Goal: Information Seeking & Learning: Learn about a topic

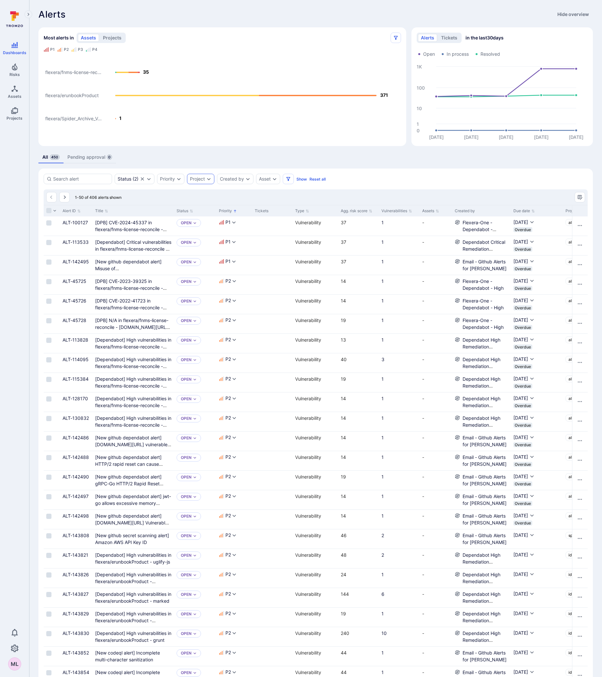
click at [209, 179] on icon "Expand dropdown" at bounding box center [209, 179] width 4 height 2
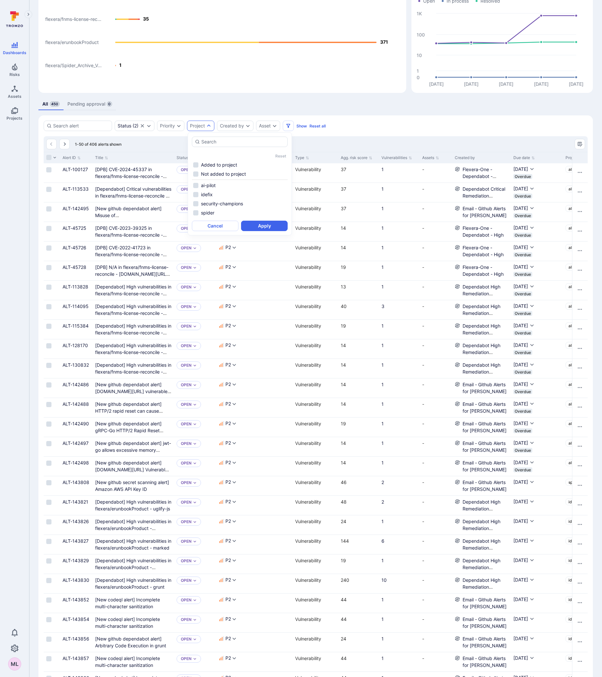
scroll to position [65, 0]
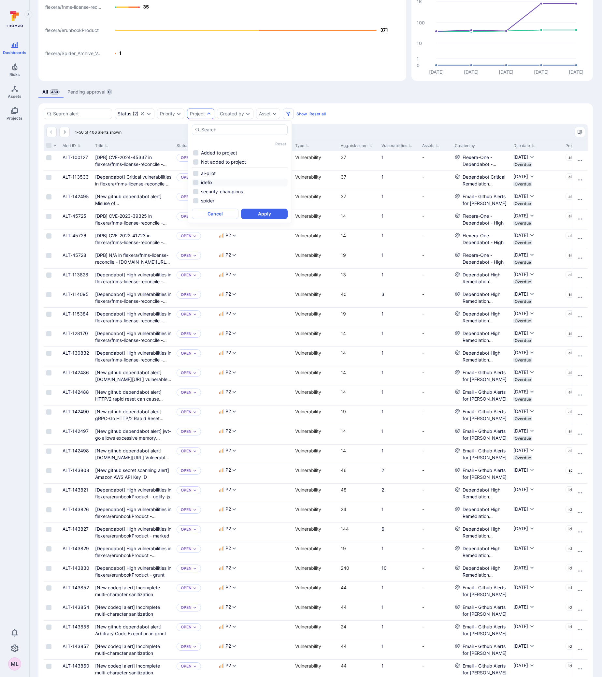
click at [206, 183] on li "idefix" at bounding box center [240, 183] width 96 height 8
click at [267, 210] on button "Apply" at bounding box center [264, 214] width 47 height 10
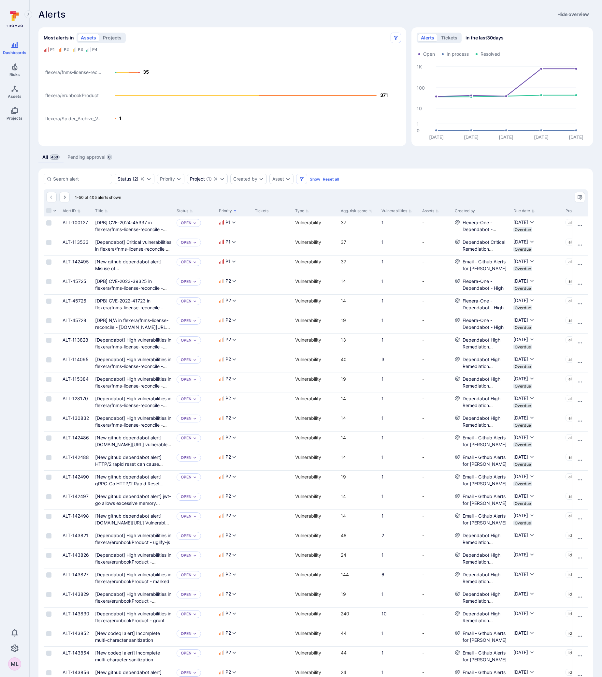
drag, startPoint x: 173, startPoint y: 210, endPoint x: 180, endPoint y: 210, distance: 6.5
click at [174, 210] on div at bounding box center [173, 210] width 1 height 11
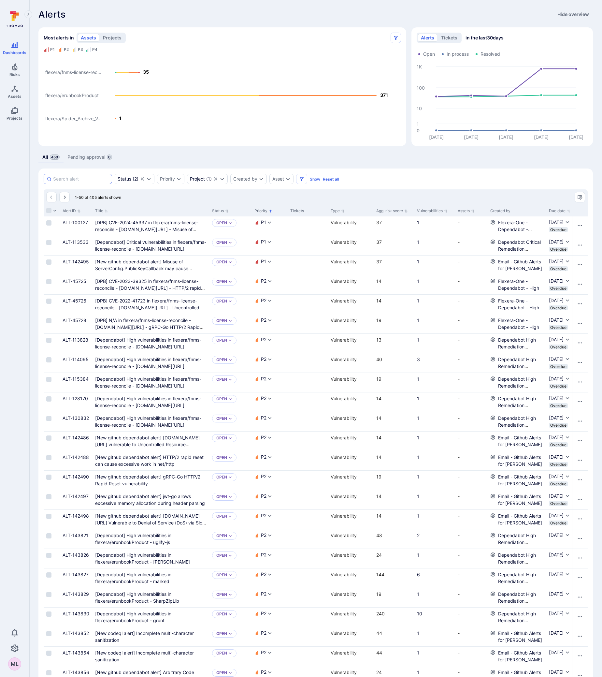
click at [96, 176] on input at bounding box center [81, 179] width 56 height 7
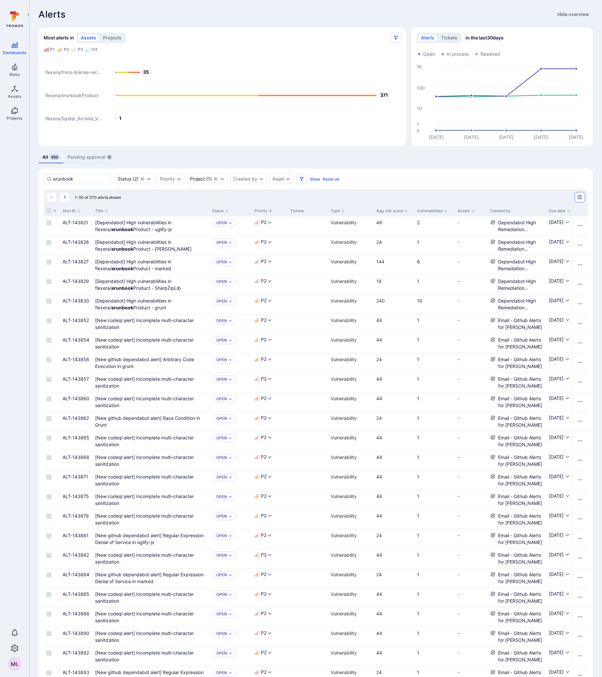
type input "erunbook"
click at [580, 197] on icon "Manage columns" at bounding box center [580, 197] width 5 height 5
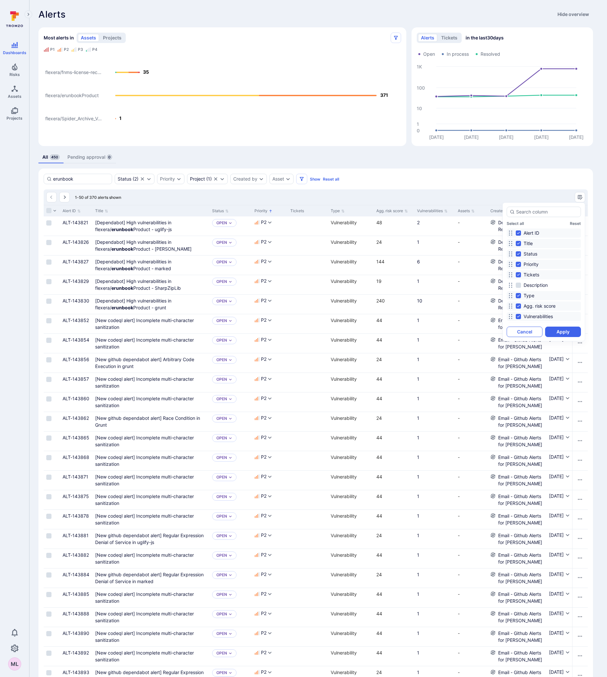
click at [519, 335] on button "Cancel" at bounding box center [525, 332] width 36 height 10
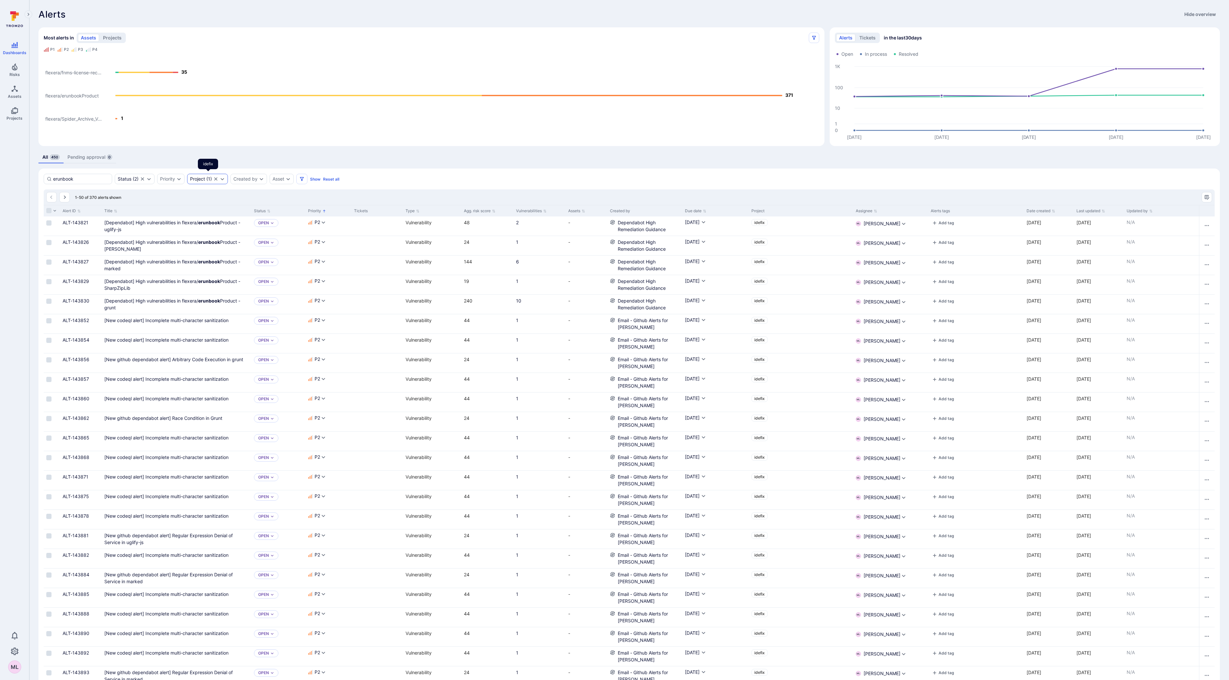
click at [224, 179] on icon "Expand dropdown" at bounding box center [223, 179] width 4 height 2
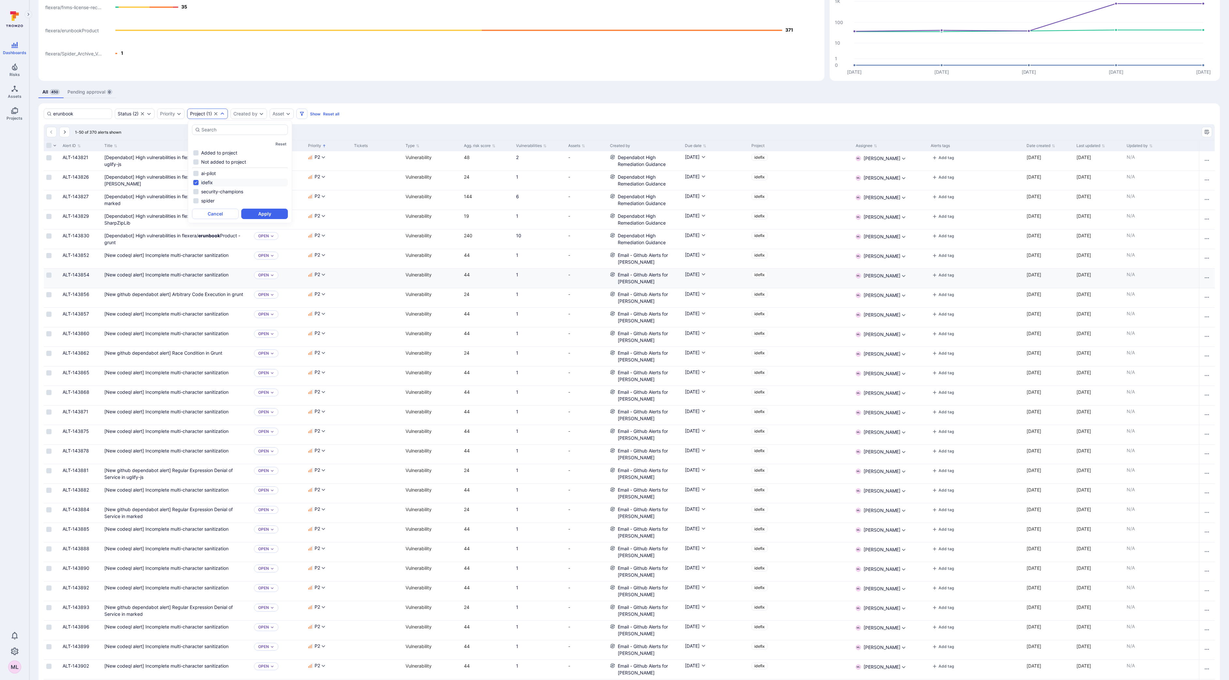
scroll to position [98, 0]
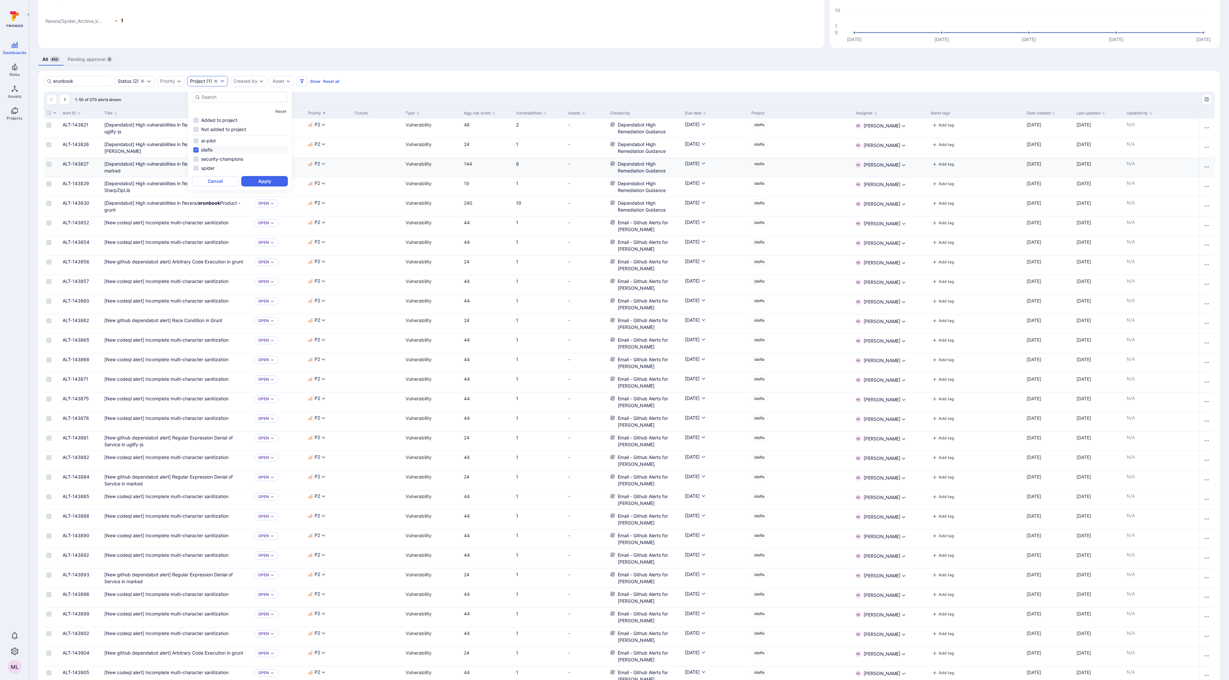
drag, startPoint x: 221, startPoint y: 182, endPoint x: 224, endPoint y: 177, distance: 5.4
click at [221, 182] on button "Cancel" at bounding box center [215, 181] width 47 height 10
click at [148, 123] on uglify-js"] "[Dependabot] High vulnerabilities in flexera/ erunbook Product - uglify-js" at bounding box center [172, 128] width 136 height 12
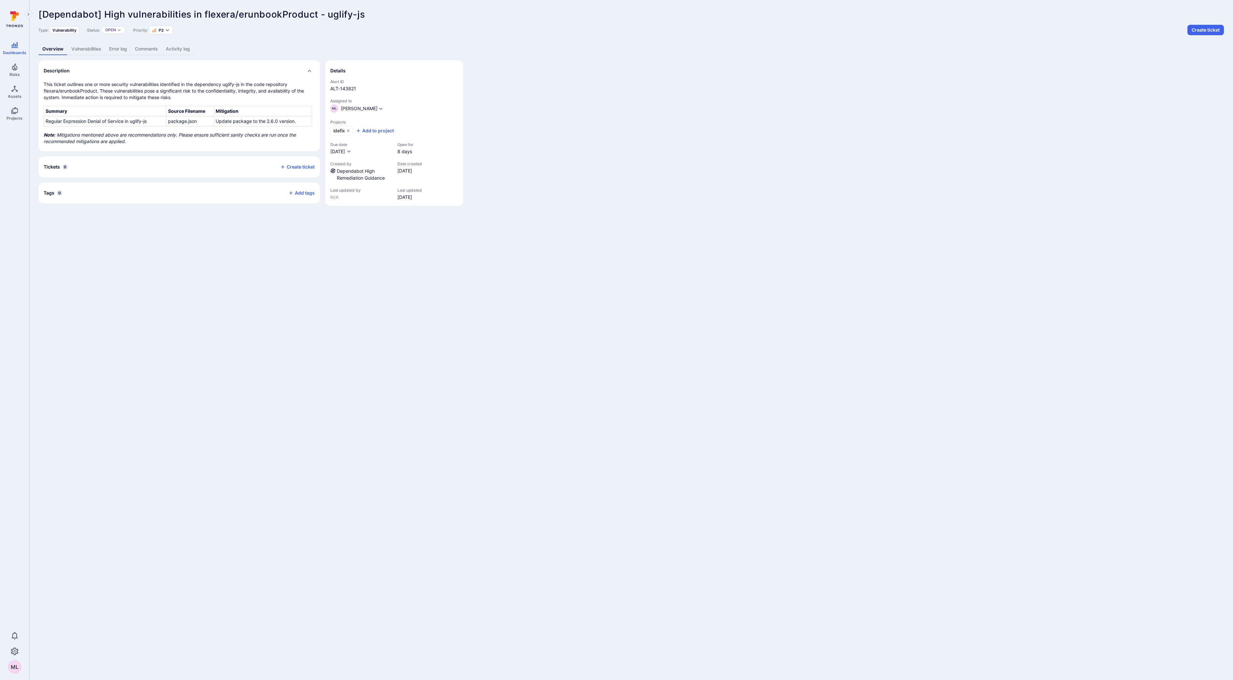
click at [81, 45] on link "Vulnerabilities" at bounding box center [86, 49] width 38 height 12
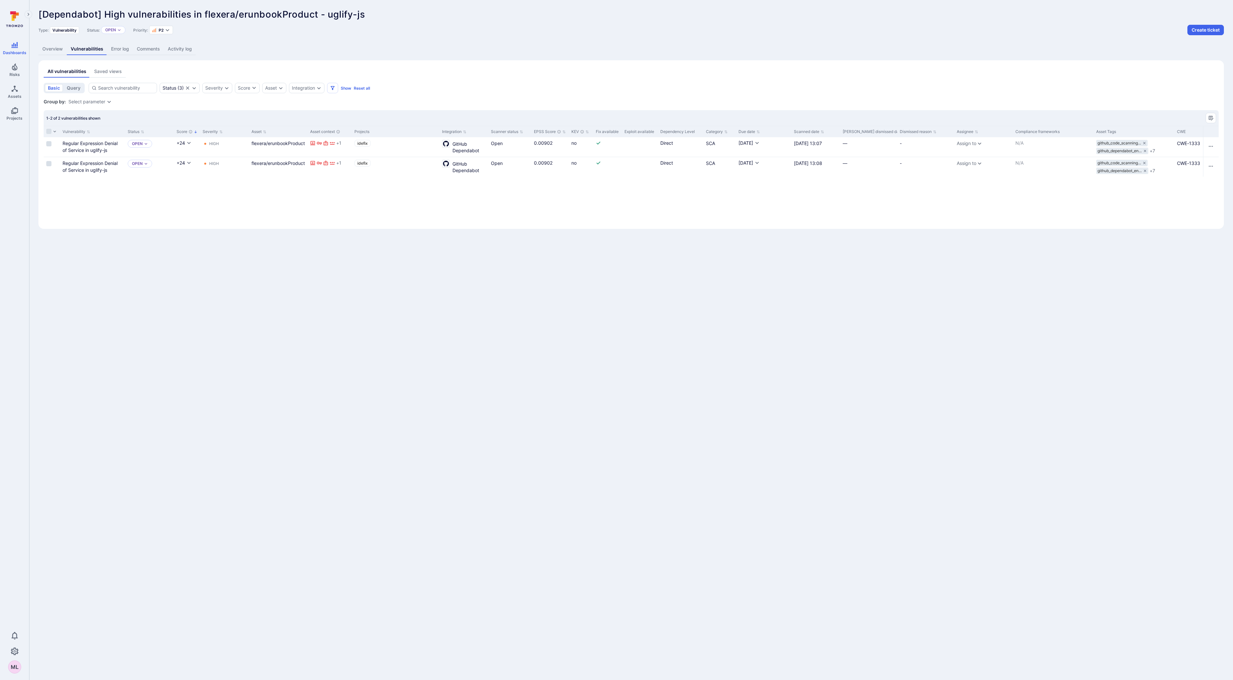
click at [49, 47] on link "Overview" at bounding box center [52, 49] width 28 height 12
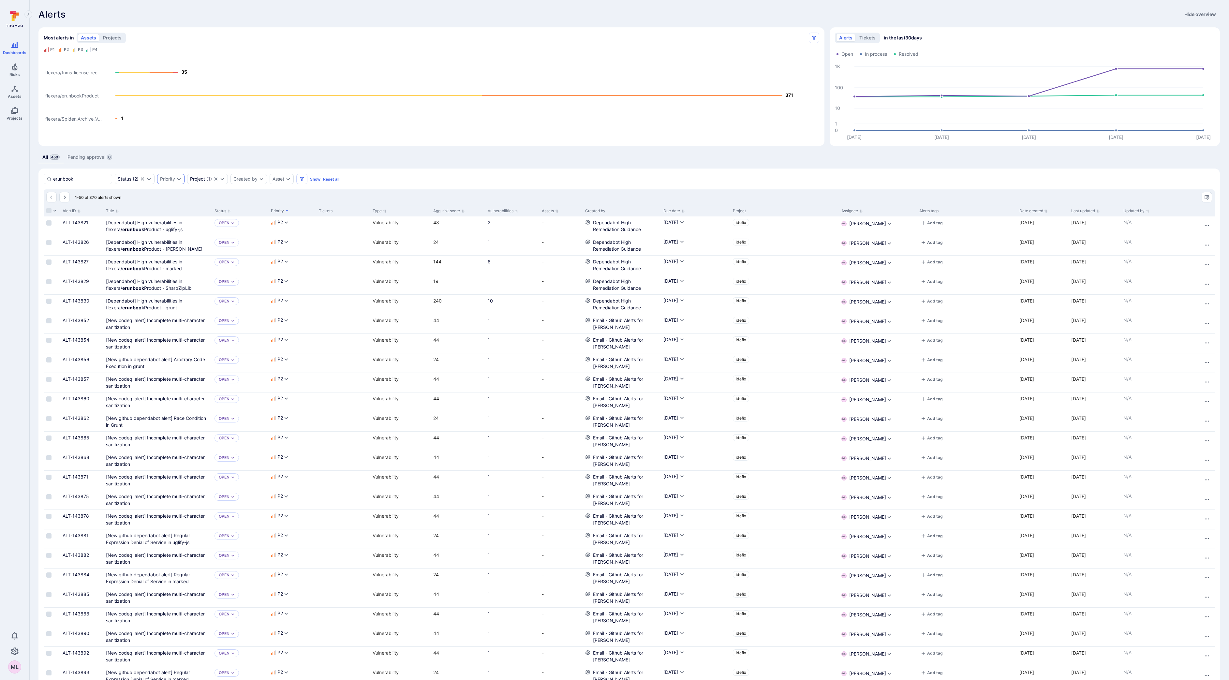
click at [178, 179] on icon "Expand dropdown" at bounding box center [178, 178] width 5 height 5
click at [166, 218] on li "P1" at bounding box center [210, 218] width 96 height 8
click at [243, 265] on button "Apply" at bounding box center [234, 267] width 47 height 10
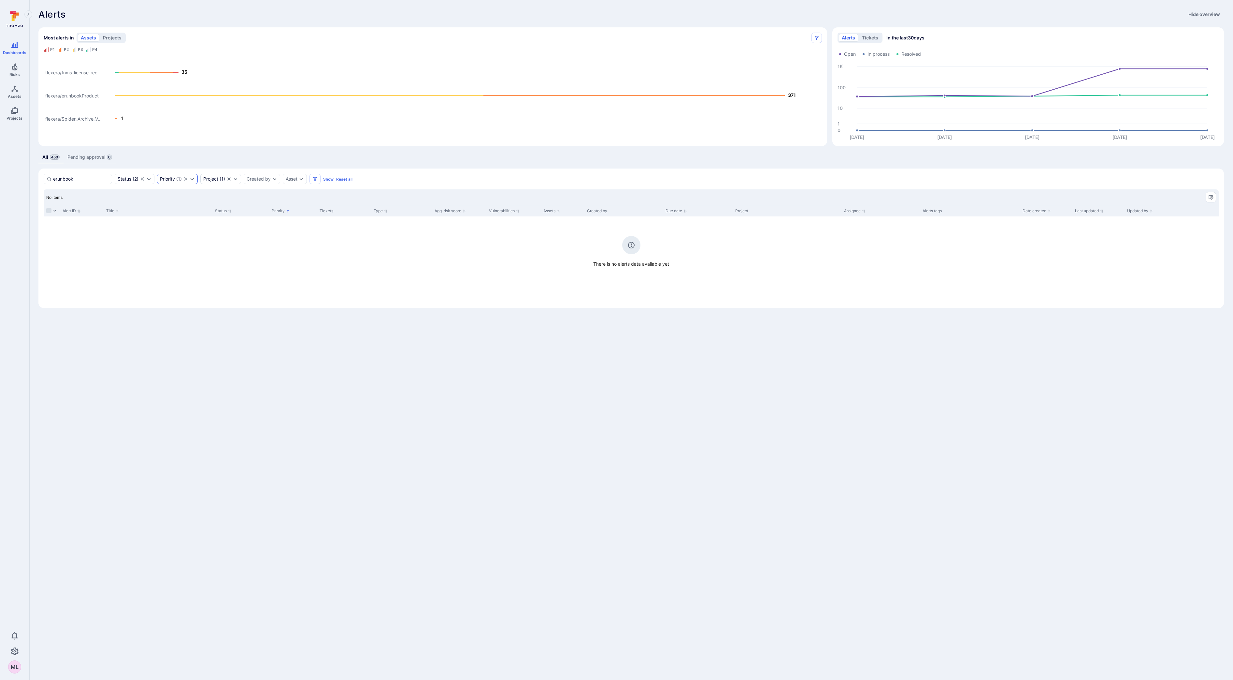
click at [196, 179] on div "Priority ( 1 )" at bounding box center [177, 179] width 41 height 10
click at [167, 219] on li "P1" at bounding box center [210, 218] width 96 height 8
click at [166, 225] on li "P2" at bounding box center [210, 227] width 96 height 8
click at [233, 266] on button "Apply" at bounding box center [234, 267] width 47 height 10
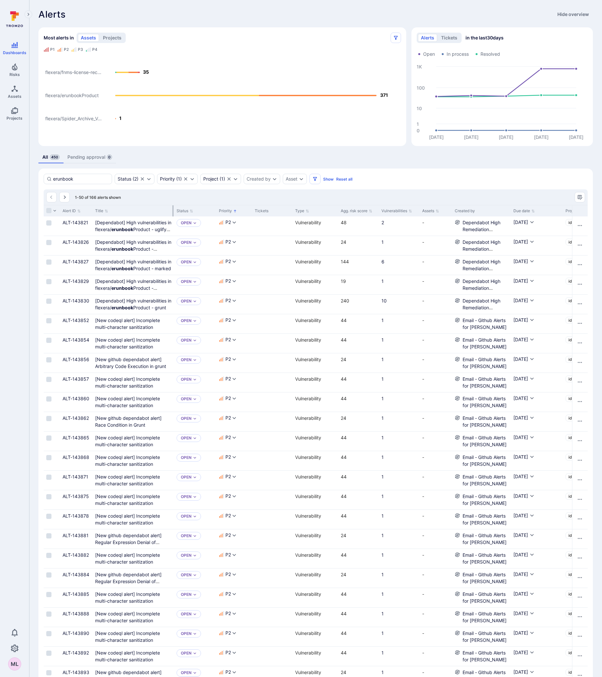
drag, startPoint x: 173, startPoint y: 211, endPoint x: 250, endPoint y: 206, distance: 77.4
click at [174, 206] on div at bounding box center [173, 210] width 1 height 11
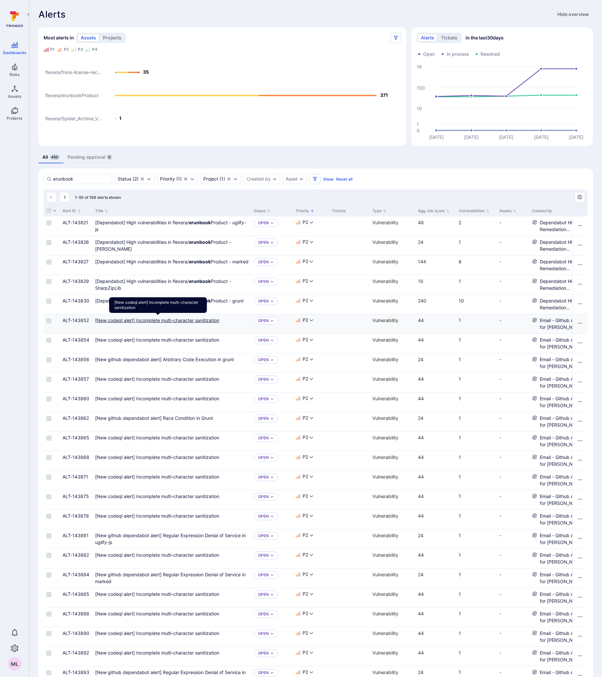
click at [151, 322] on sanitization"] "[New codeql alert] Incomplete multi-character sanitization" at bounding box center [157, 320] width 124 height 6
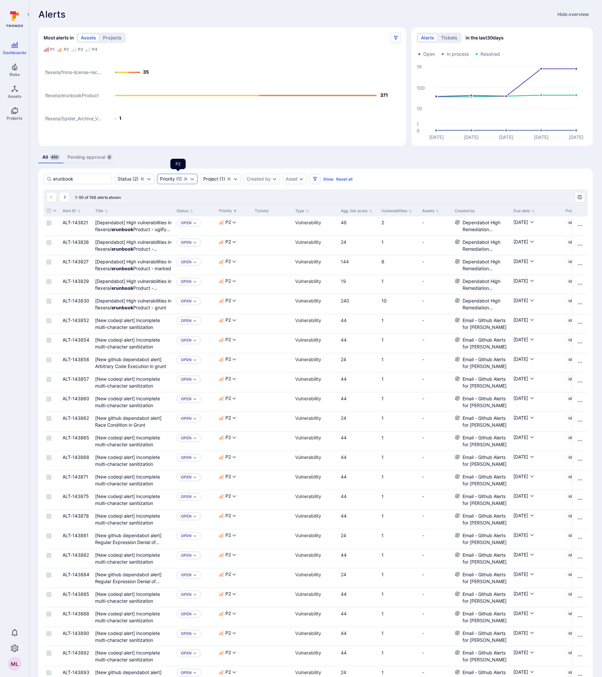
click at [192, 181] on icon "Expand dropdown" at bounding box center [192, 178] width 5 height 5
click at [165, 226] on li "P2" at bounding box center [210, 227] width 96 height 8
click at [166, 234] on li "P3" at bounding box center [210, 236] width 96 height 8
click at [226, 267] on button "Apply" at bounding box center [234, 267] width 47 height 10
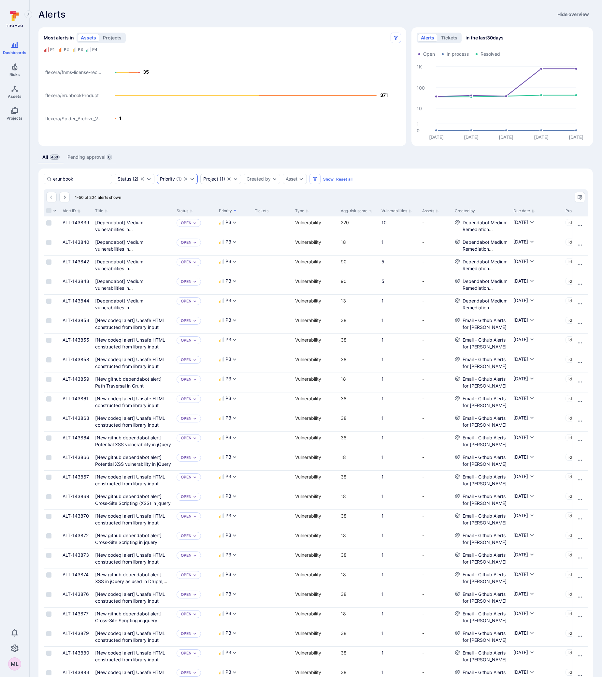
click at [181, 180] on div "Priority ( 1 )" at bounding box center [171, 178] width 22 height 5
click at [166, 237] on li "P3" at bounding box center [210, 236] width 96 height 8
click at [166, 244] on li "P4" at bounding box center [210, 245] width 96 height 8
click at [244, 265] on button "Apply" at bounding box center [234, 267] width 47 height 10
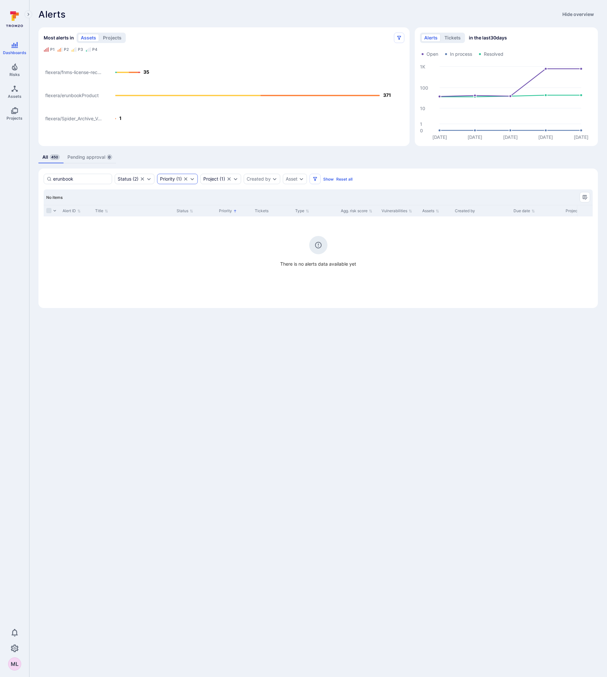
click at [196, 178] on div "Priority ( 1 )" at bounding box center [177, 179] width 41 height 10
click at [165, 247] on li "P4" at bounding box center [210, 245] width 96 height 8
click at [166, 254] on li "P5" at bounding box center [210, 255] width 96 height 8
click at [221, 265] on button "Apply" at bounding box center [234, 267] width 47 height 10
click at [195, 178] on icon "Expand dropdown" at bounding box center [192, 178] width 5 height 5
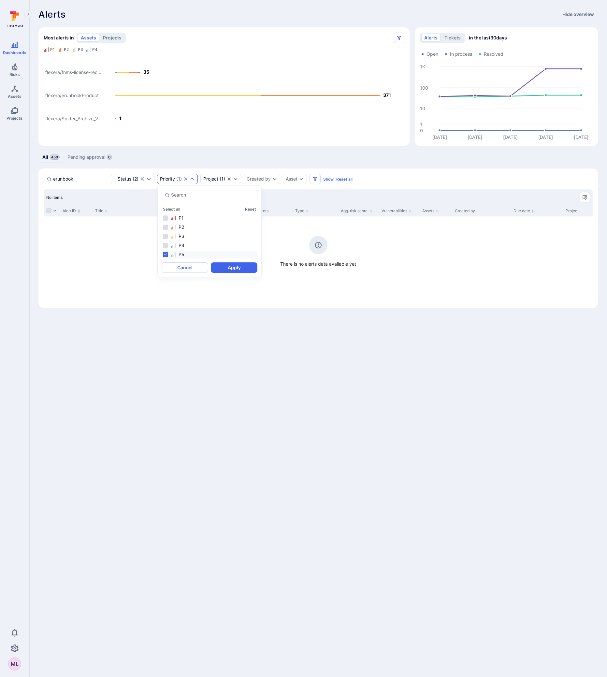
click at [188, 179] on icon "Clear selection" at bounding box center [185, 178] width 5 height 5
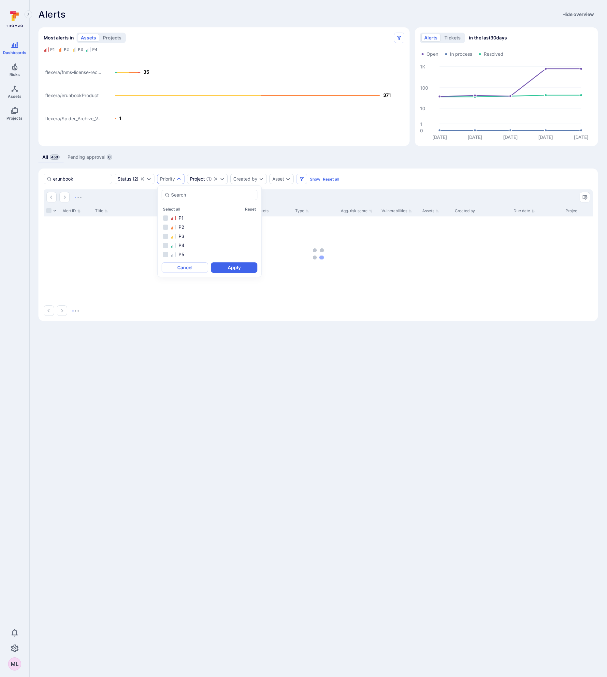
click at [229, 399] on body "Dashboards Risks Assets Projects 0 ML Dashboards All dashboards Overview Alerts…" at bounding box center [303, 338] width 607 height 677
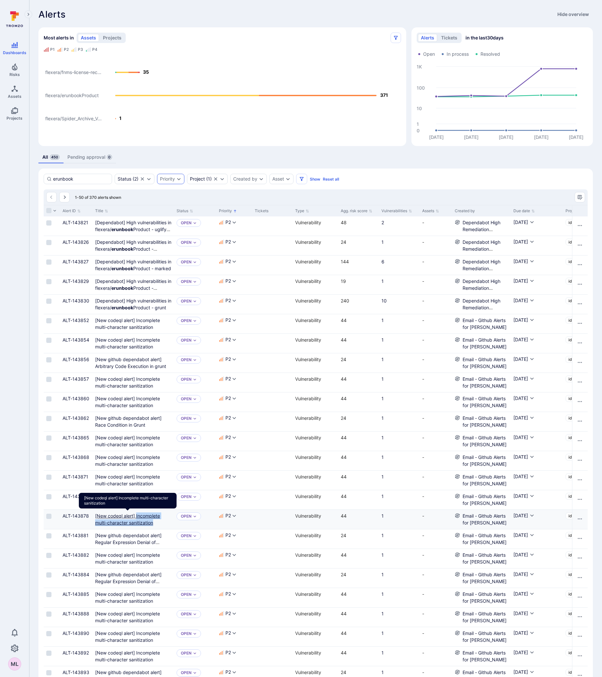
drag, startPoint x: 165, startPoint y: 523, endPoint x: 136, endPoint y: 516, distance: 29.9
click at [136, 516] on div "[New codeql alert] Incomplete multi-character sanitization" at bounding box center [133, 519] width 76 height 14
copy sanitization"] "Incomplete multi-character sanitization"
click at [113, 518] on sanitization"] "[New codeql alert] Incomplete multi-character sanitization" at bounding box center [127, 519] width 65 height 12
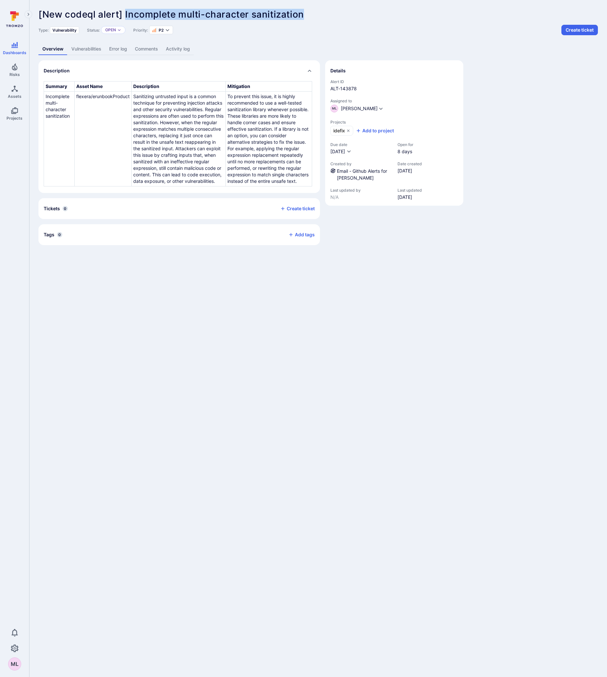
drag, startPoint x: 126, startPoint y: 14, endPoint x: 304, endPoint y: 10, distance: 177.6
click at [304, 10] on span "[New codeql alert] Incomplete multi-character sanitization" at bounding box center [171, 14] width 266 height 11
copy span "Incomplete multi-character sanitization"
click at [90, 47] on link "Vulnerabilities" at bounding box center [86, 49] width 38 height 12
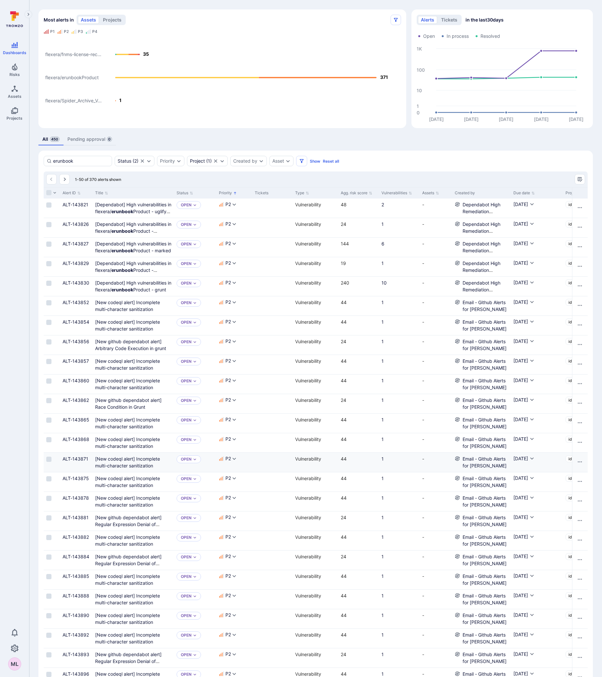
scroll to position [33, 0]
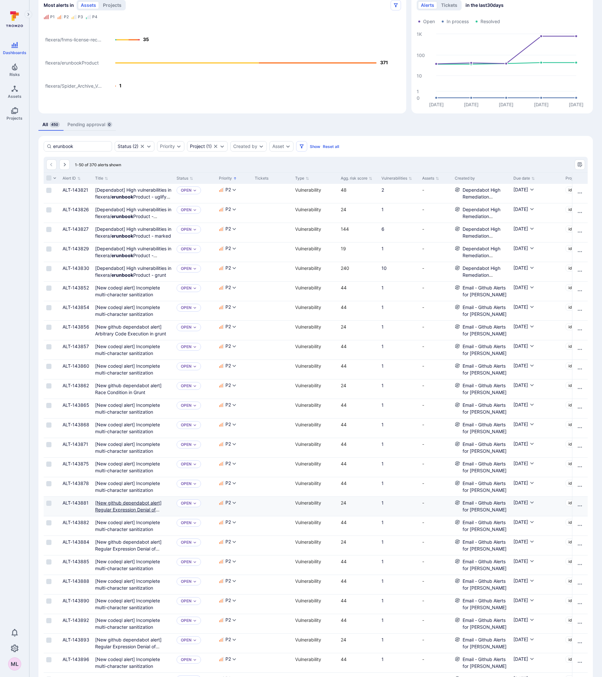
click at [124, 510] on uglify-js"] "[New github dependabot alert] Regular Expression Denial of Service in uglify-js" at bounding box center [128, 509] width 66 height 19
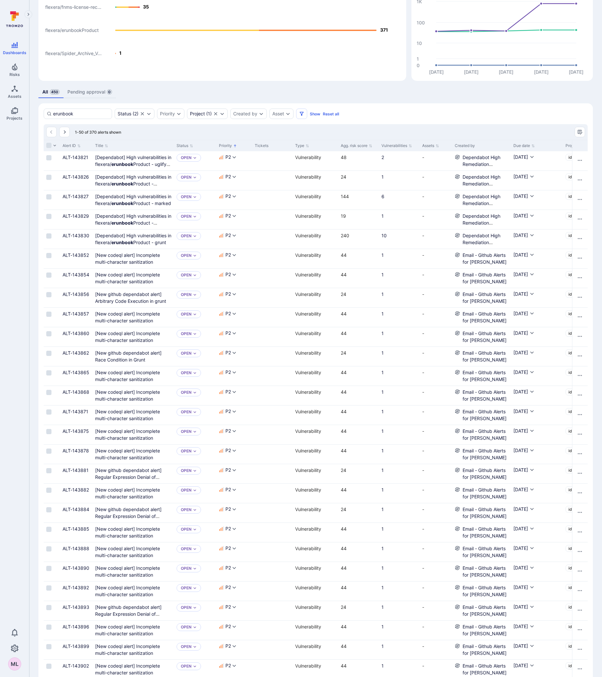
click at [175, 145] on div "Status" at bounding box center [195, 145] width 42 height 11
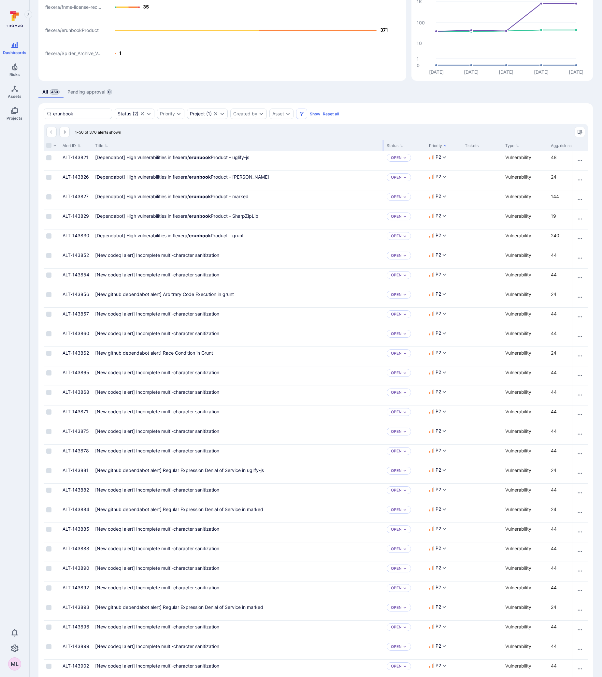
drag, startPoint x: 173, startPoint y: 146, endPoint x: 383, endPoint y: 138, distance: 210.4
click at [383, 138] on div "1-50 of 370 alerts shown Alert ID Title Status Priority Tickets Type Agg. risk …" at bounding box center [316, 633] width 544 height 1018
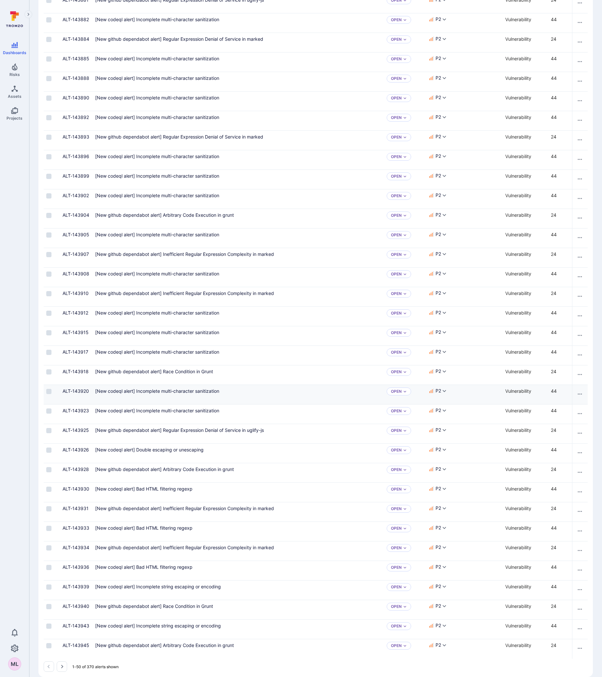
scroll to position [548, 0]
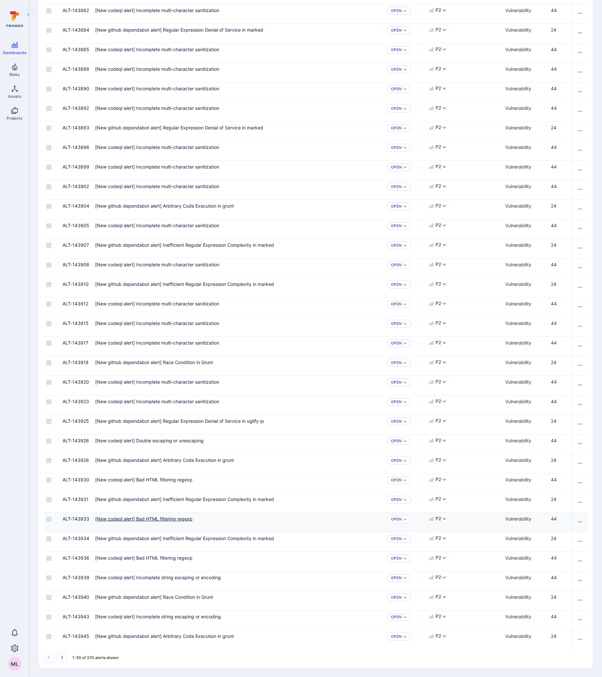
click at [181, 516] on regexp"] "[New codeql alert] Bad HTML filtering regexp" at bounding box center [143, 519] width 97 height 6
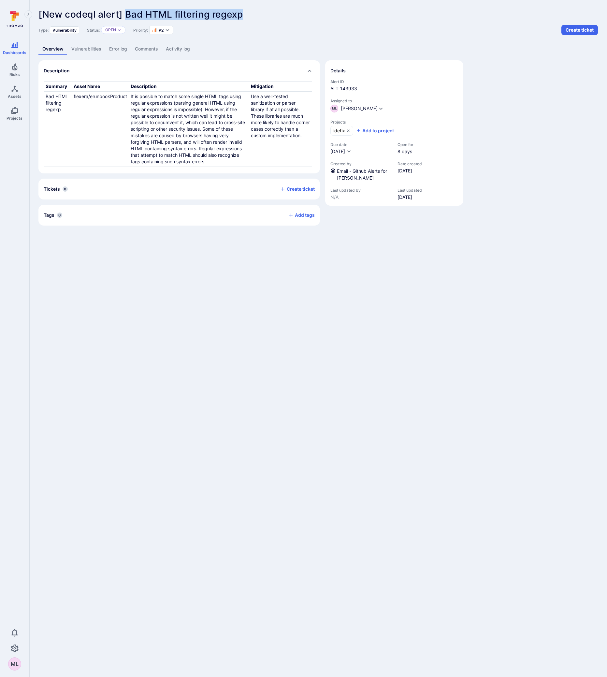
drag, startPoint x: 130, startPoint y: 13, endPoint x: 260, endPoint y: 11, distance: 130.0
click at [260, 11] on div "[New codeql alert] Bad HTML filtering regexp ... Show more" at bounding box center [271, 14] width 466 height 10
copy span "Bad HTML filtering regexp"
click at [160, 314] on body "Dashboards Risks Assets Projects 0 ML Dashboards All dashboards Overview Alerts…" at bounding box center [303, 338] width 607 height 677
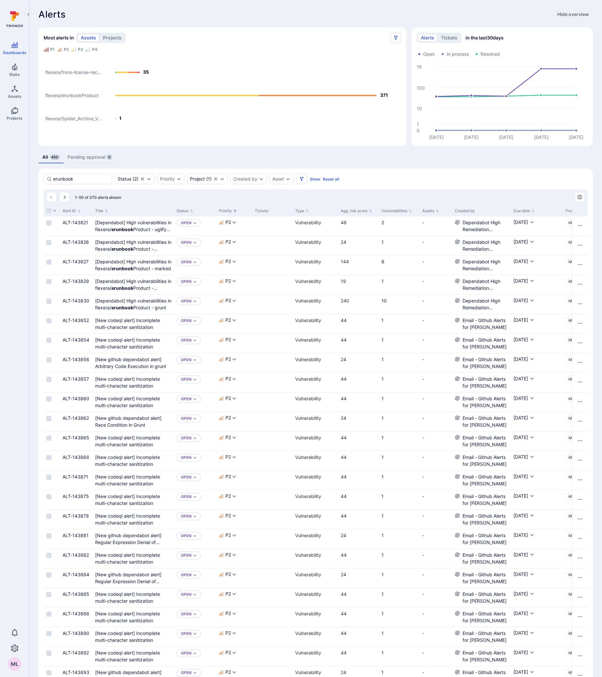
click at [71, 121] on text "flexera/Spider_Archive_V..." at bounding box center [73, 119] width 56 height 6
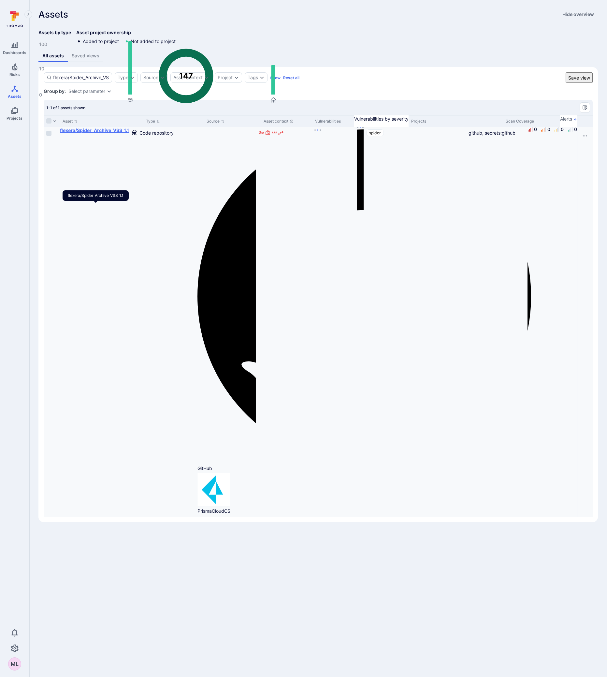
click at [85, 133] on b "flexera/Spider_Archive_VSS_1.1" at bounding box center [94, 130] width 69 height 6
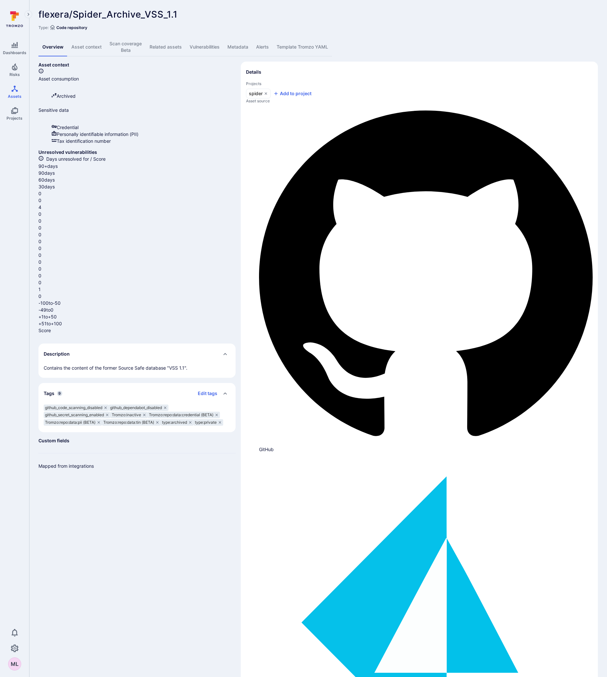
click at [219, 44] on link "Vulnerabilities" at bounding box center [205, 47] width 38 height 19
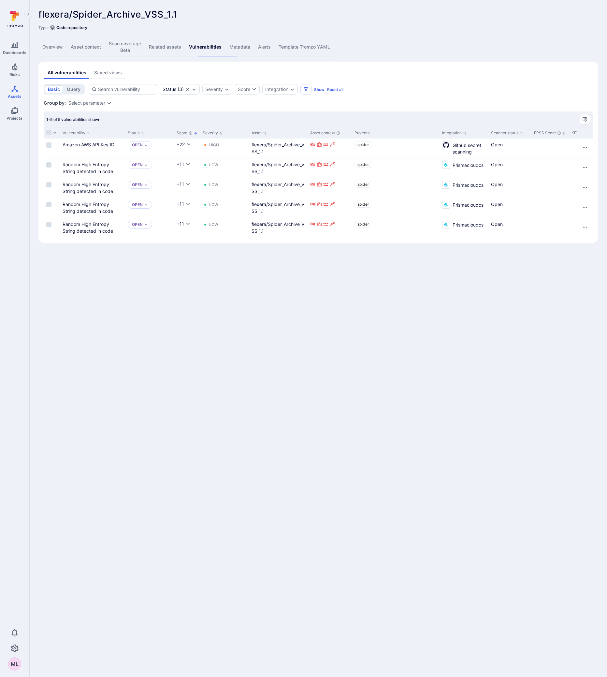
click at [125, 129] on div "Vulnerability" at bounding box center [92, 132] width 65 height 11
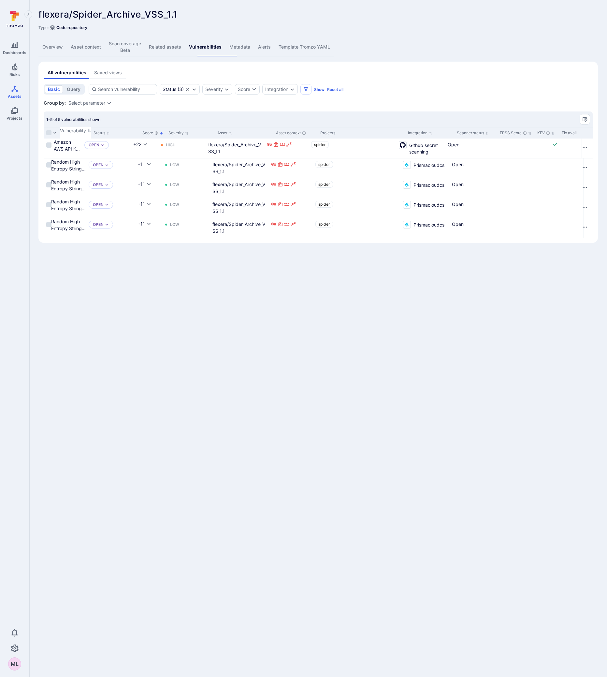
drag, startPoint x: 124, startPoint y: 129, endPoint x: 161, endPoint y: 126, distance: 36.6
click at [591, 127] on div at bounding box center [591, 132] width 1 height 11
click at [82, 138] on div "Amazon AWS API Key ID" at bounding box center [68, 145] width 28 height 14
click at [81, 139] on link "Amazon AWS API Key ID" at bounding box center [67, 148] width 27 height 19
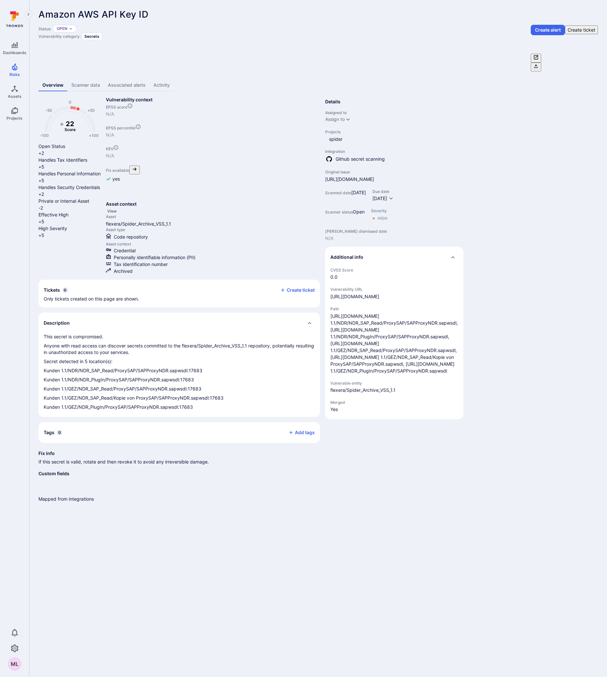
click at [143, 483] on body "Dashboards Risks Assets Projects 0 ML Risks Vulnerabilities Alerts Amazon AWS A…" at bounding box center [303, 338] width 607 height 677
click at [82, 79] on link "Scanner data" at bounding box center [85, 85] width 36 height 12
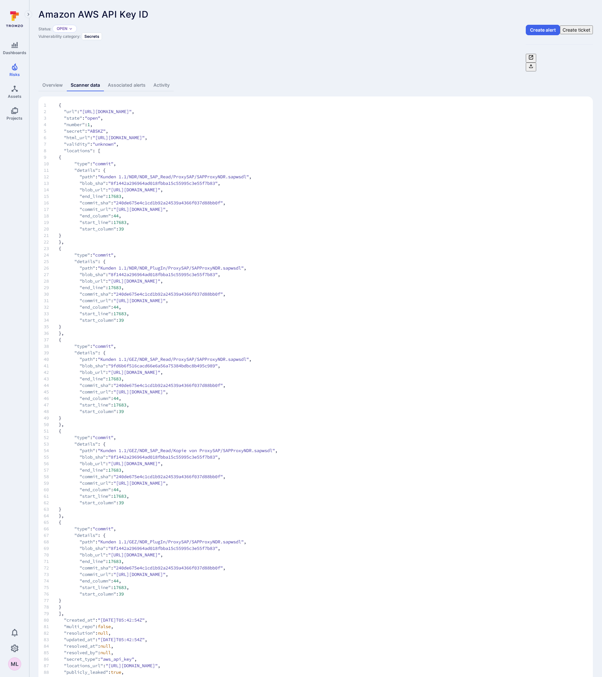
click at [55, 79] on link "Overview" at bounding box center [52, 85] width 28 height 12
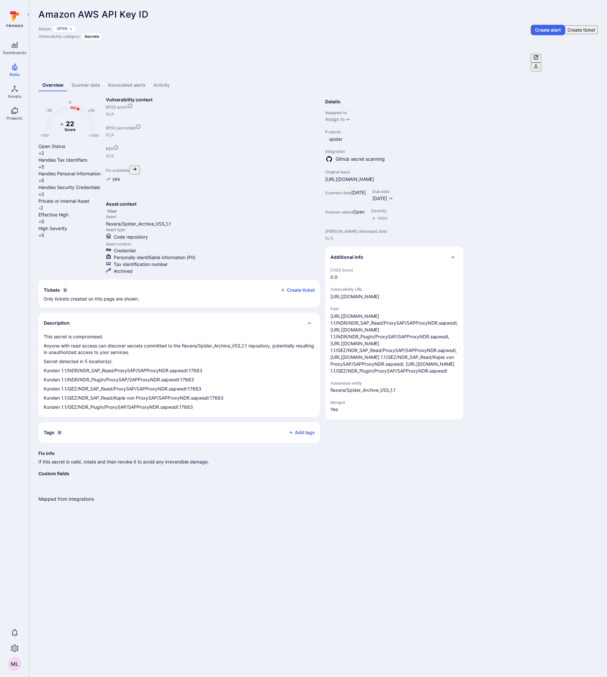
click at [226, 540] on body "Dashboards Risks Assets Projects 0 ML Risks Vulnerabilities Alerts Amazon AWS A…" at bounding box center [303, 338] width 607 height 677
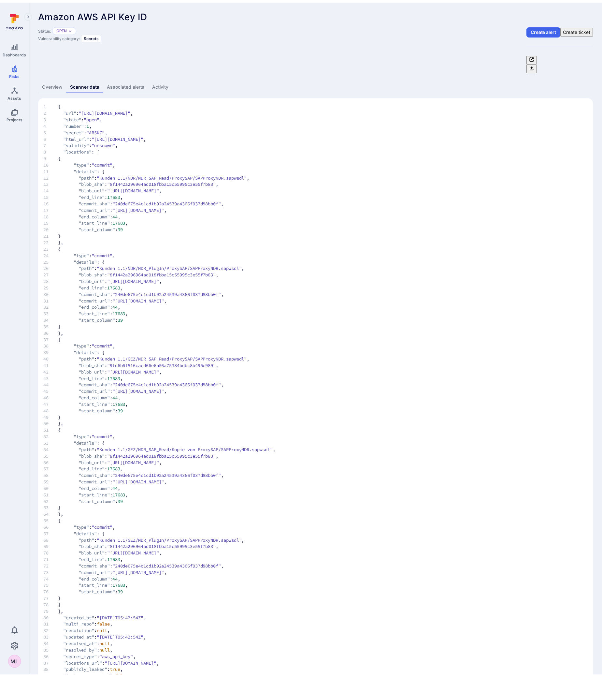
scroll to position [126, 0]
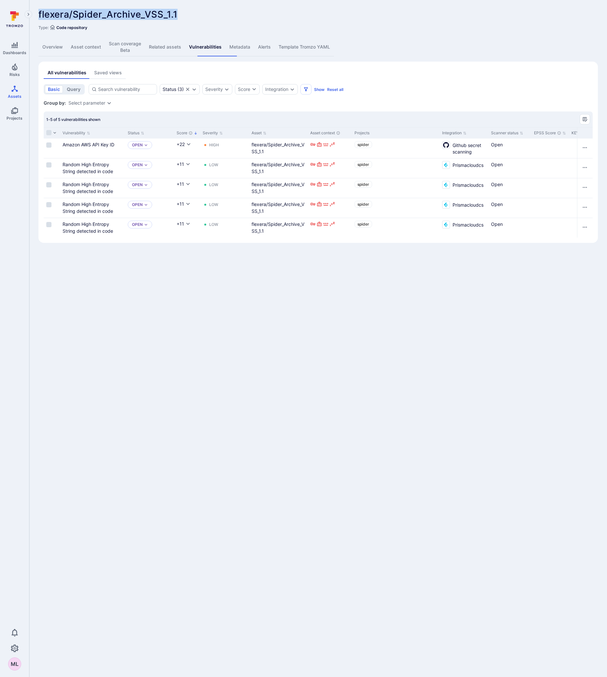
drag, startPoint x: 40, startPoint y: 14, endPoint x: 184, endPoint y: 13, distance: 144.7
click at [184, 13] on div "flexera/Spider_Archive_VSS_1.1 ... Show more" at bounding box center [271, 14] width 466 height 10
copy span "flexera/Spider_Archive_VSS_1.1"
click at [84, 170] on div "Random High Entropy String detected in code" at bounding box center [93, 168] width 60 height 14
click at [83, 167] on link "Random High Entropy String detected in code" at bounding box center [88, 168] width 51 height 12
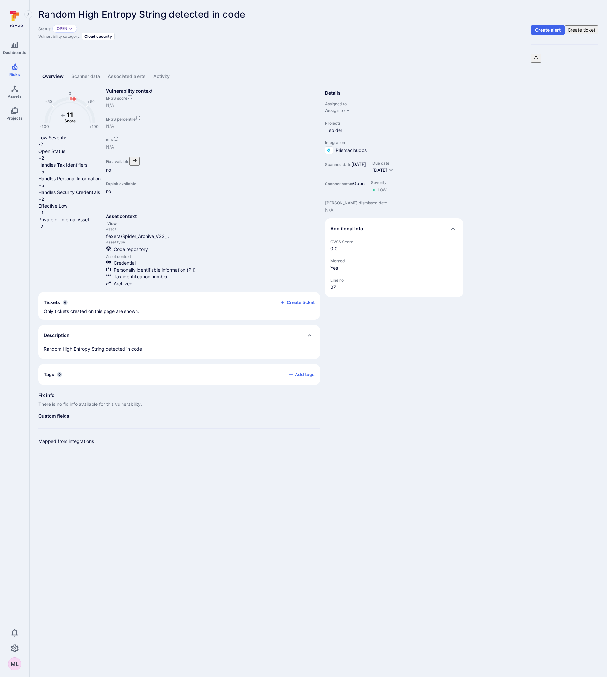
click at [94, 70] on link "Scanner data" at bounding box center [85, 76] width 36 height 12
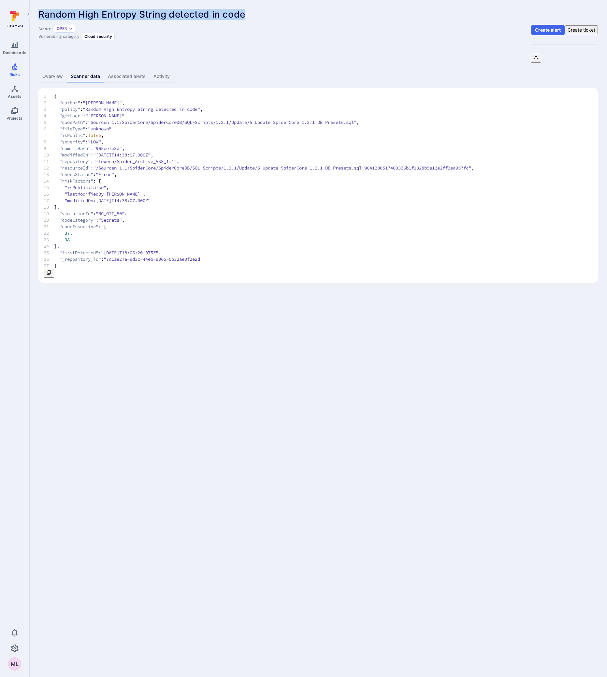
drag, startPoint x: 39, startPoint y: 13, endPoint x: 269, endPoint y: 10, distance: 229.4
click at [269, 10] on div "Random High Entropy String detected in code ... Show more" at bounding box center [271, 14] width 466 height 10
copy span "Random High Entropy String detected in code"
drag, startPoint x: 168, startPoint y: 271, endPoint x: 166, endPoint y: 265, distance: 6.4
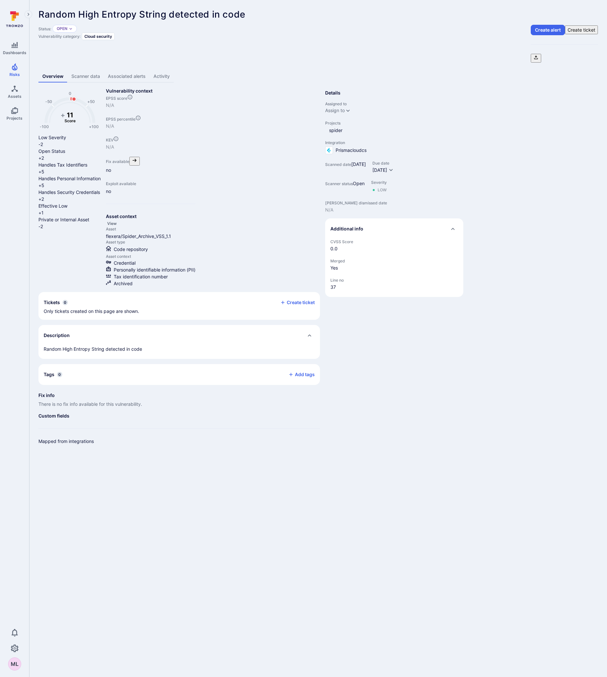
drag, startPoint x: 170, startPoint y: 267, endPoint x: 167, endPoint y: 270, distance: 4.0
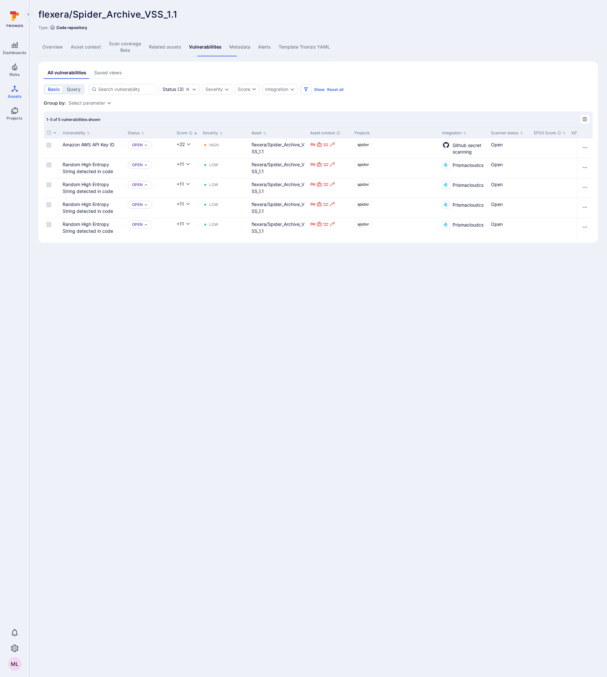
click at [240, 344] on body "Dashboards Risks Assets Projects 0 ML Assets Assets Pull requests flexera/Spide…" at bounding box center [303, 338] width 607 height 677
drag, startPoint x: 41, startPoint y: 15, endPoint x: 61, endPoint y: 14, distance: 20.2
click at [61, 14] on span "flexera/Spider_Archive_VSS_1.1" at bounding box center [107, 14] width 139 height 11
click at [277, 145] on div "flexera/Spider_Archive_VSS_1.1" at bounding box center [278, 148] width 53 height 14
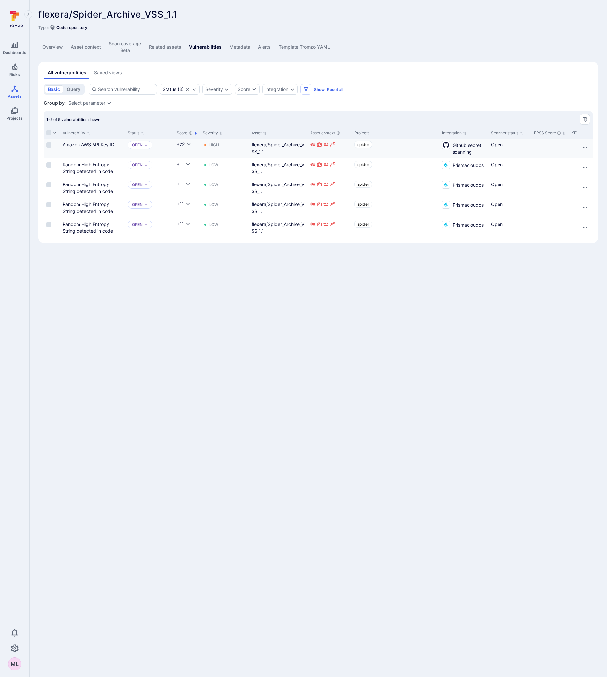
click at [72, 142] on link "Amazon AWS API Key ID" at bounding box center [89, 145] width 52 height 6
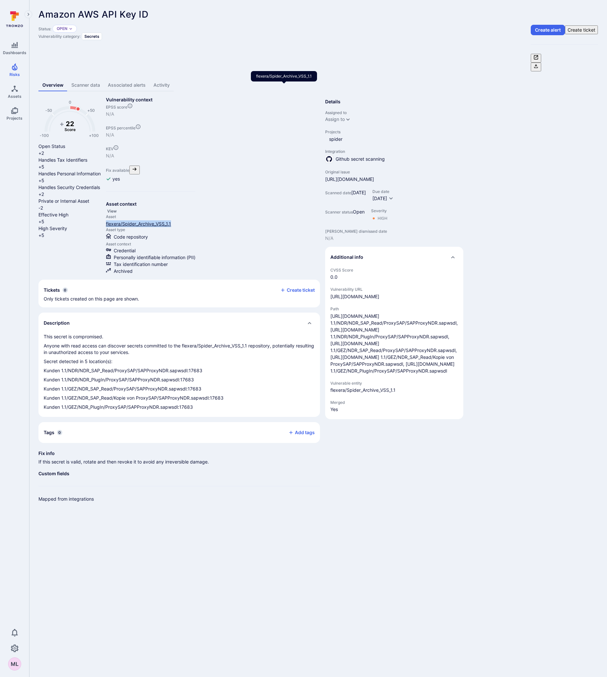
drag, startPoint x: 273, startPoint y: 94, endPoint x: 256, endPoint y: 89, distance: 17.3
click at [196, 220] on div "flexera/Spider_Archive_VSS_1.1" at bounding box center [151, 223] width 90 height 7
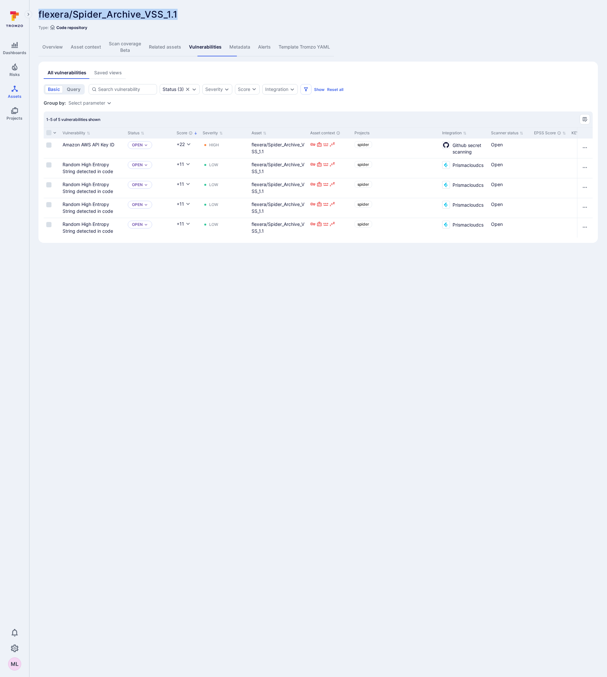
drag, startPoint x: 39, startPoint y: 14, endPoint x: 176, endPoint y: 12, distance: 136.6
click at [176, 12] on span "flexera/Spider_Archive_VSS_1.1" at bounding box center [107, 14] width 139 height 11
copy span "flexera/Spider_Archive_VSS_1.1"
click at [94, 335] on body "Dashboards Risks Assets Projects 0 ML Assets Assets Pull requests flexera/Spide…" at bounding box center [303, 338] width 607 height 677
